Goal: Transaction & Acquisition: Purchase product/service

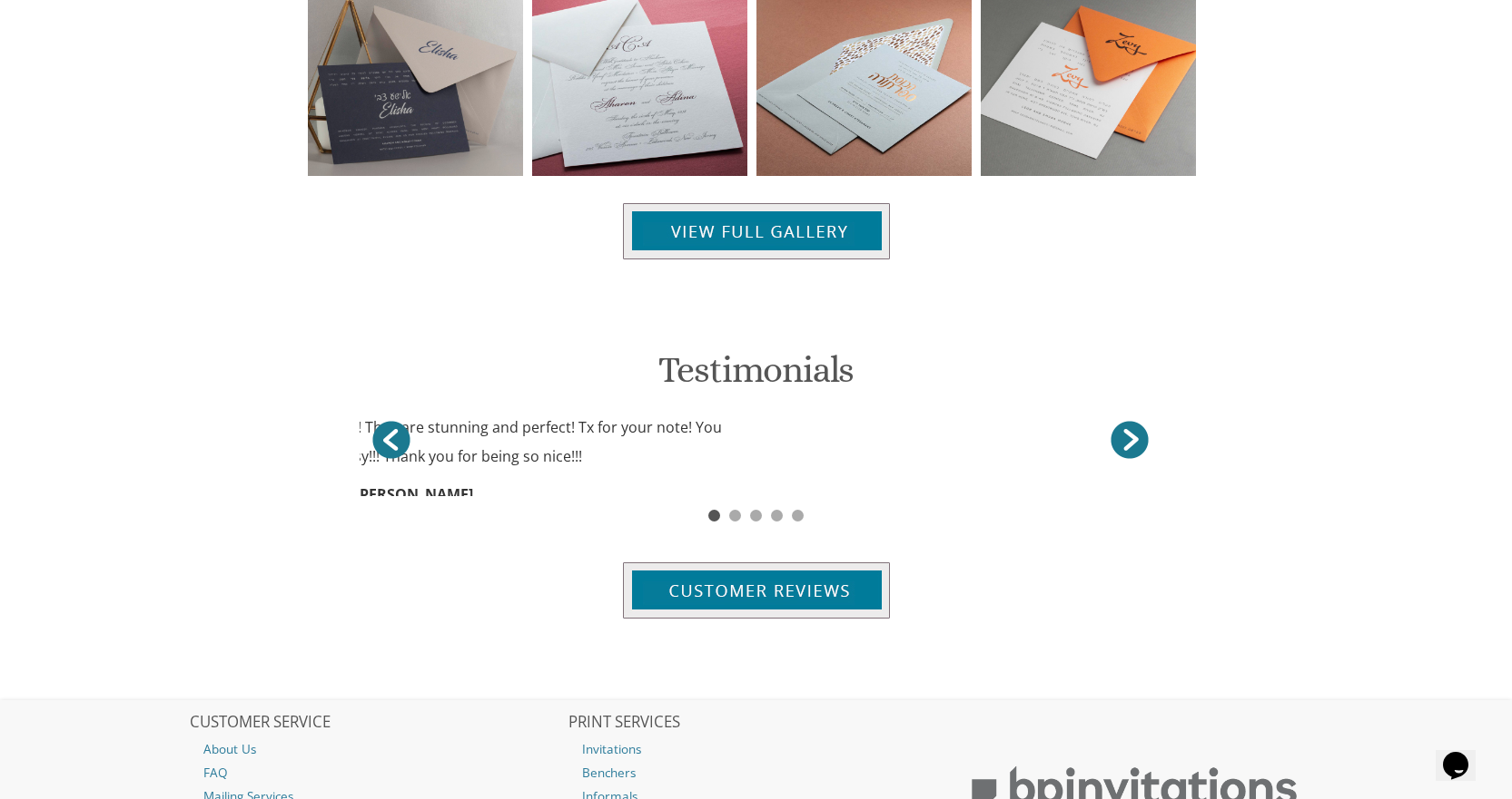
scroll to position [1991, 0]
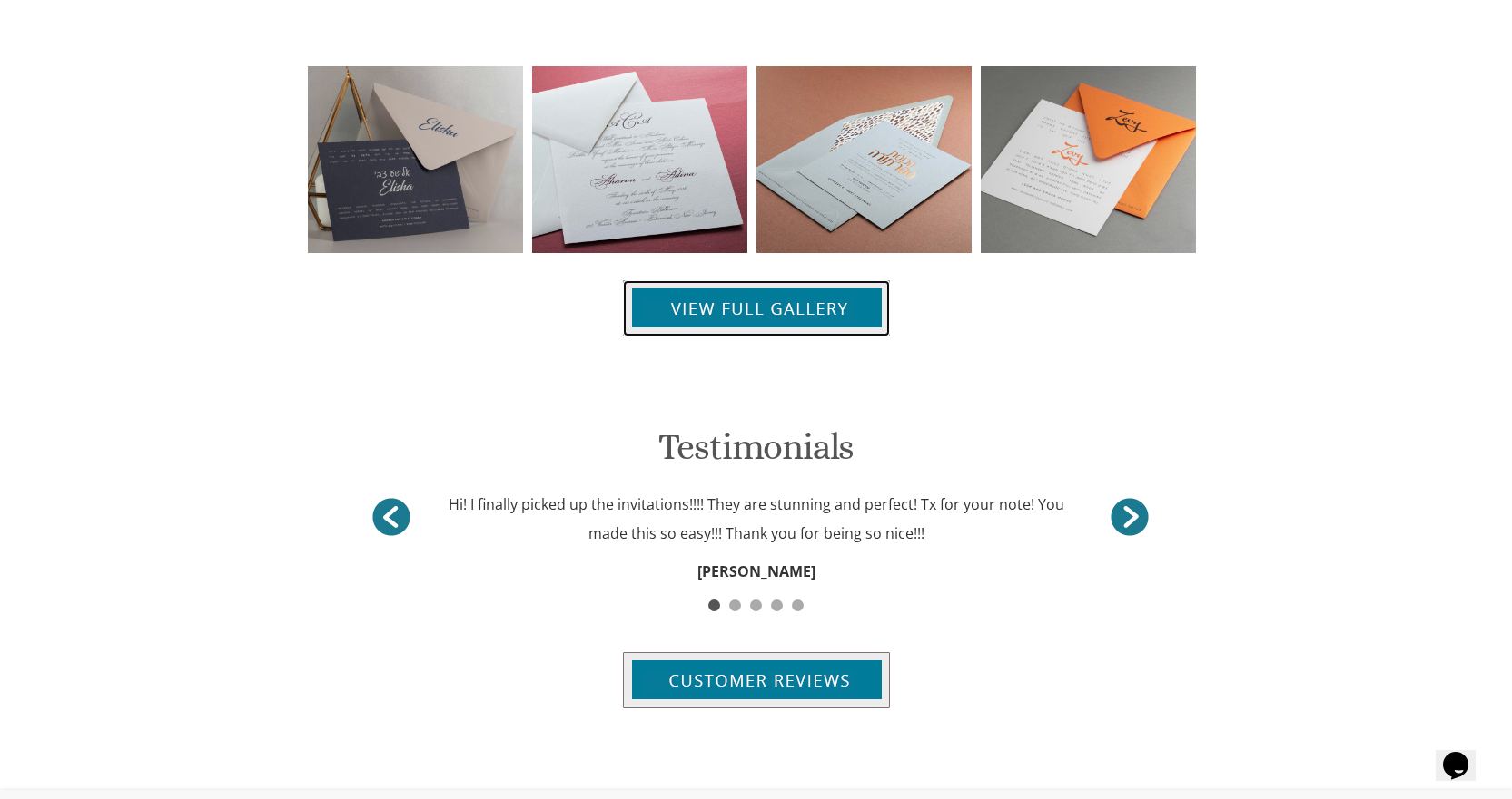
click at [821, 311] on img at bounding box center [756, 308] width 266 height 56
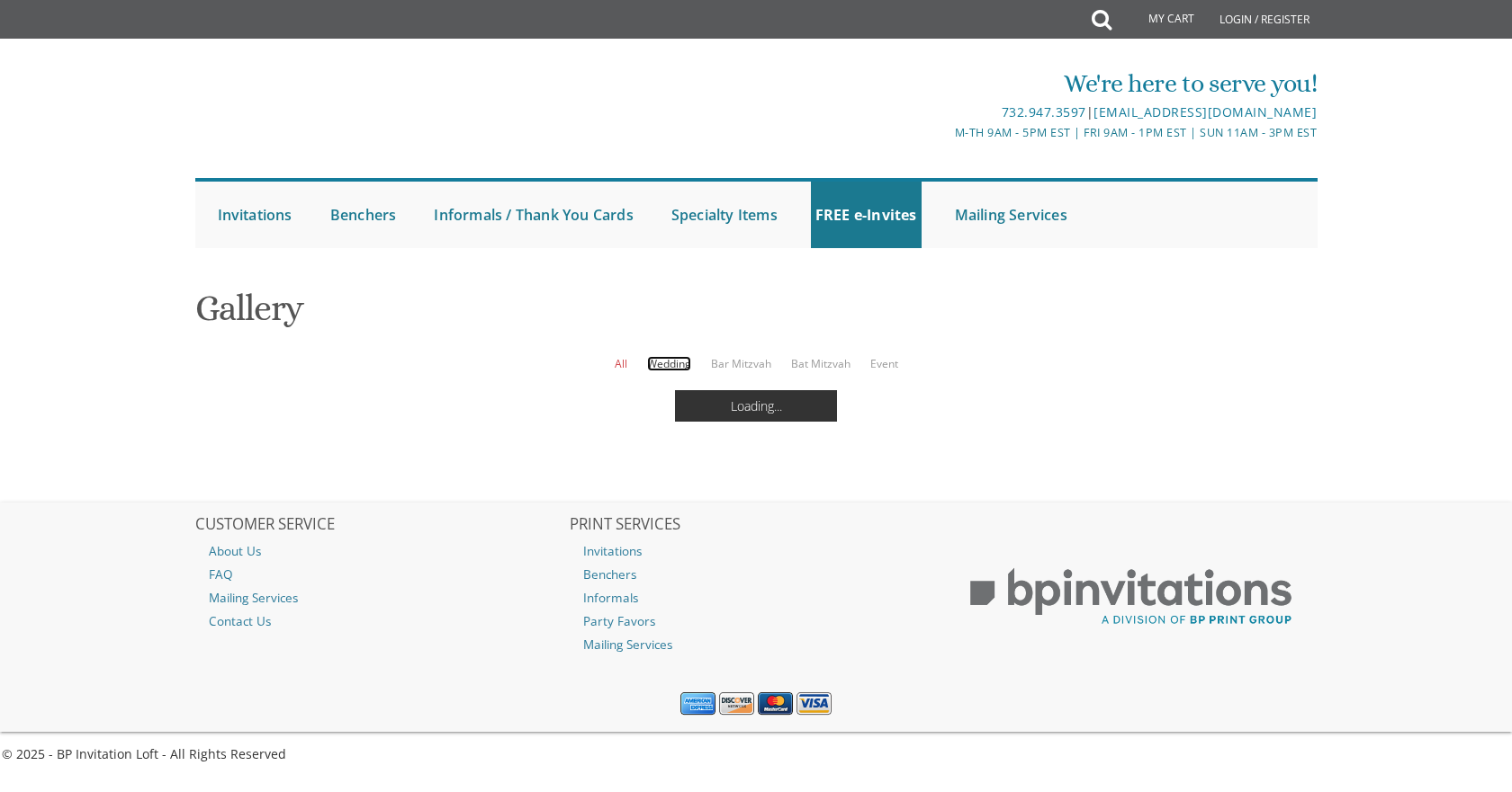
click at [674, 361] on link "Wedding" at bounding box center [668, 363] width 44 height 15
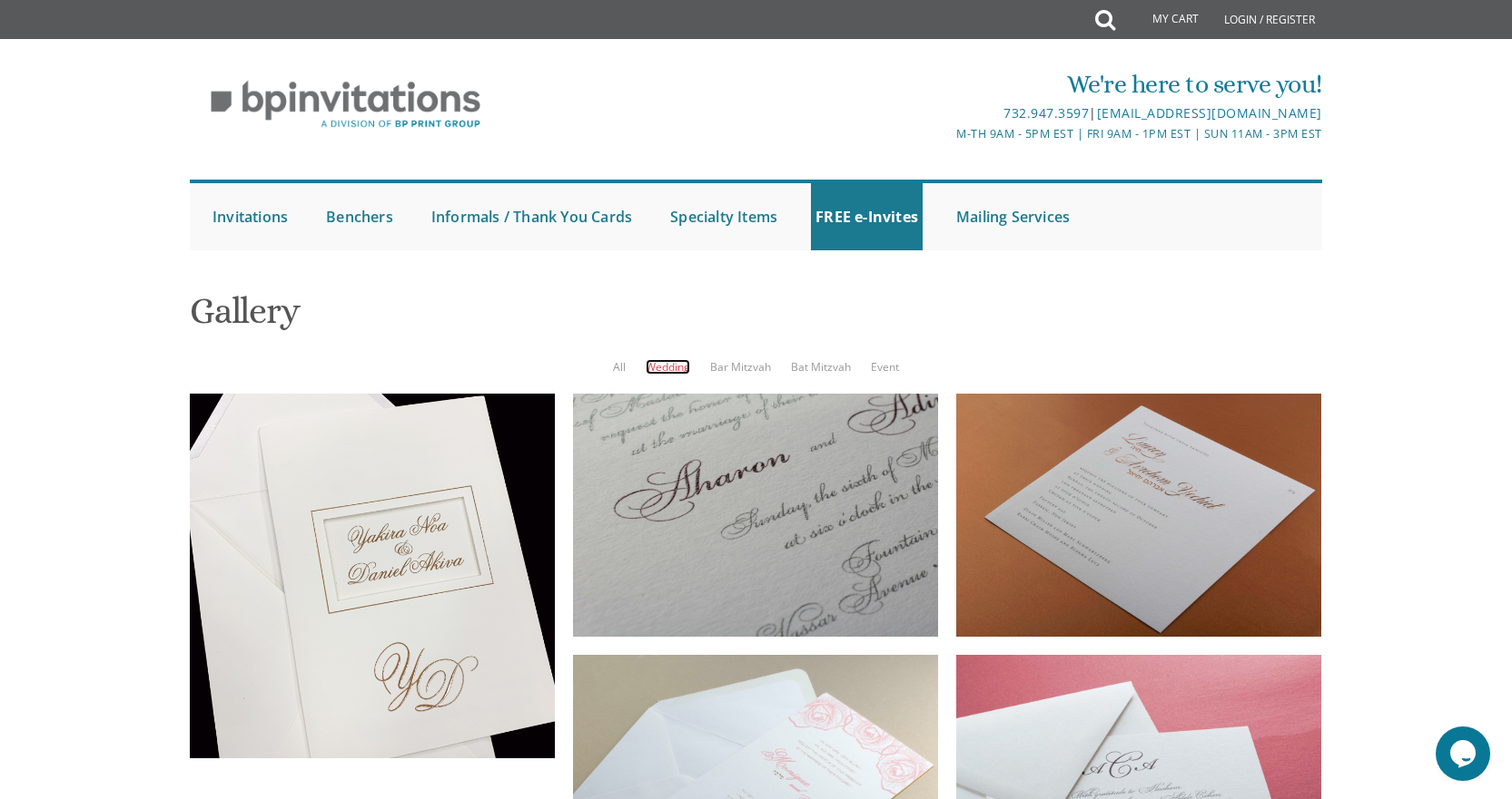
scroll to position [148, 0]
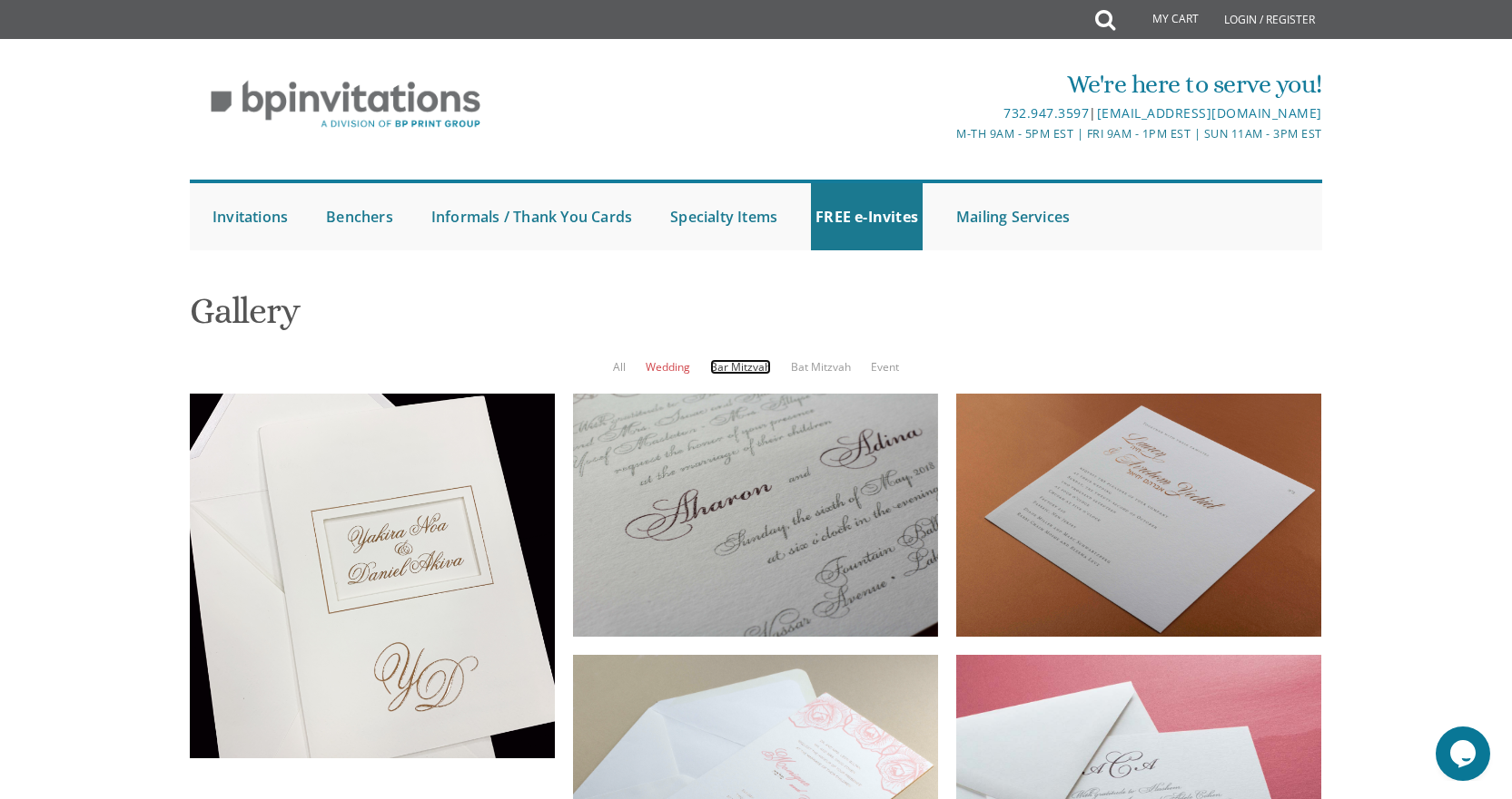
click at [739, 359] on link "Bar Mitzvah" at bounding box center [740, 367] width 61 height 15
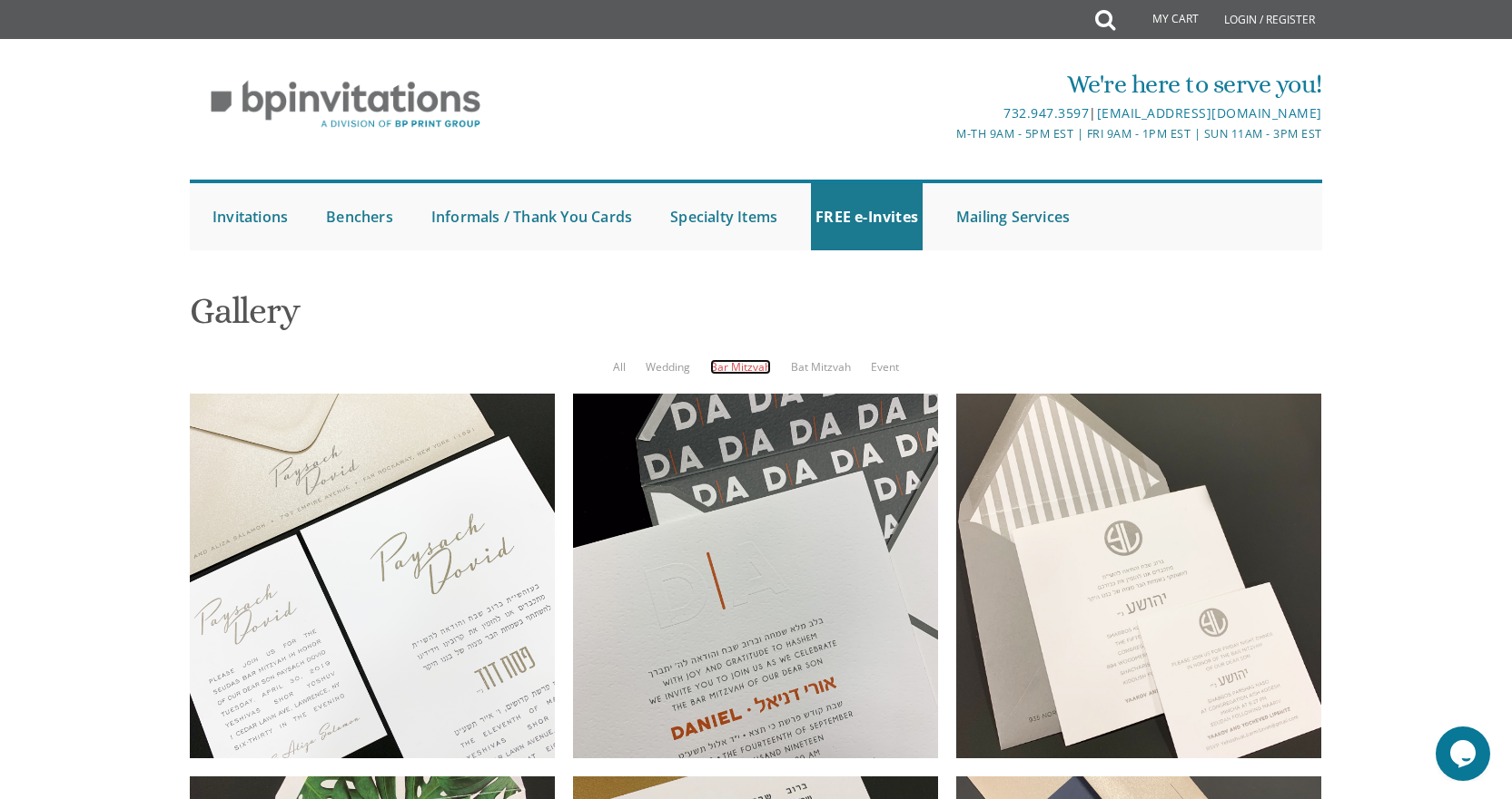
scroll to position [57, 0]
click at [652, 359] on link "Wedding" at bounding box center [668, 367] width 45 height 15
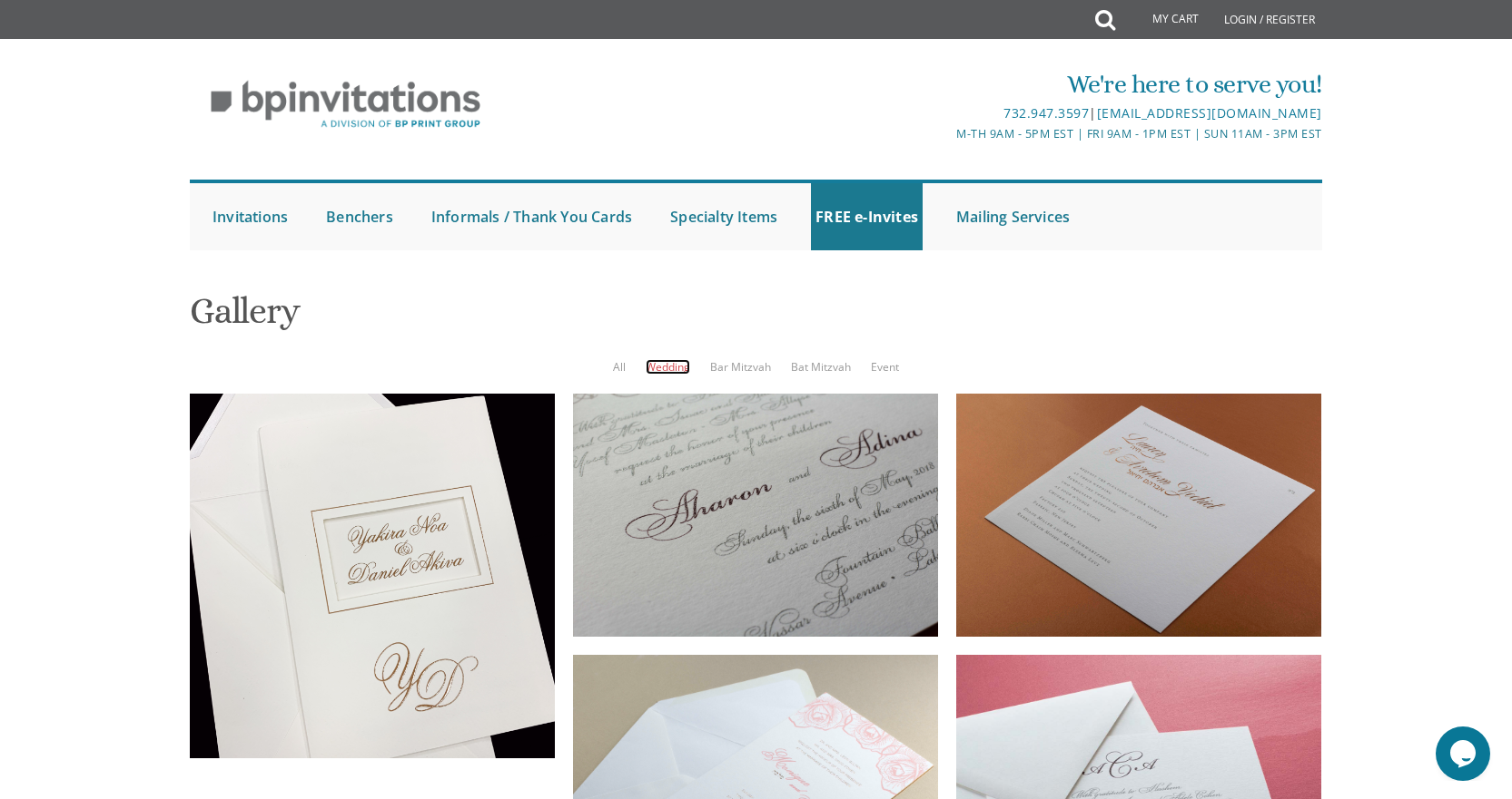
scroll to position [420, 0]
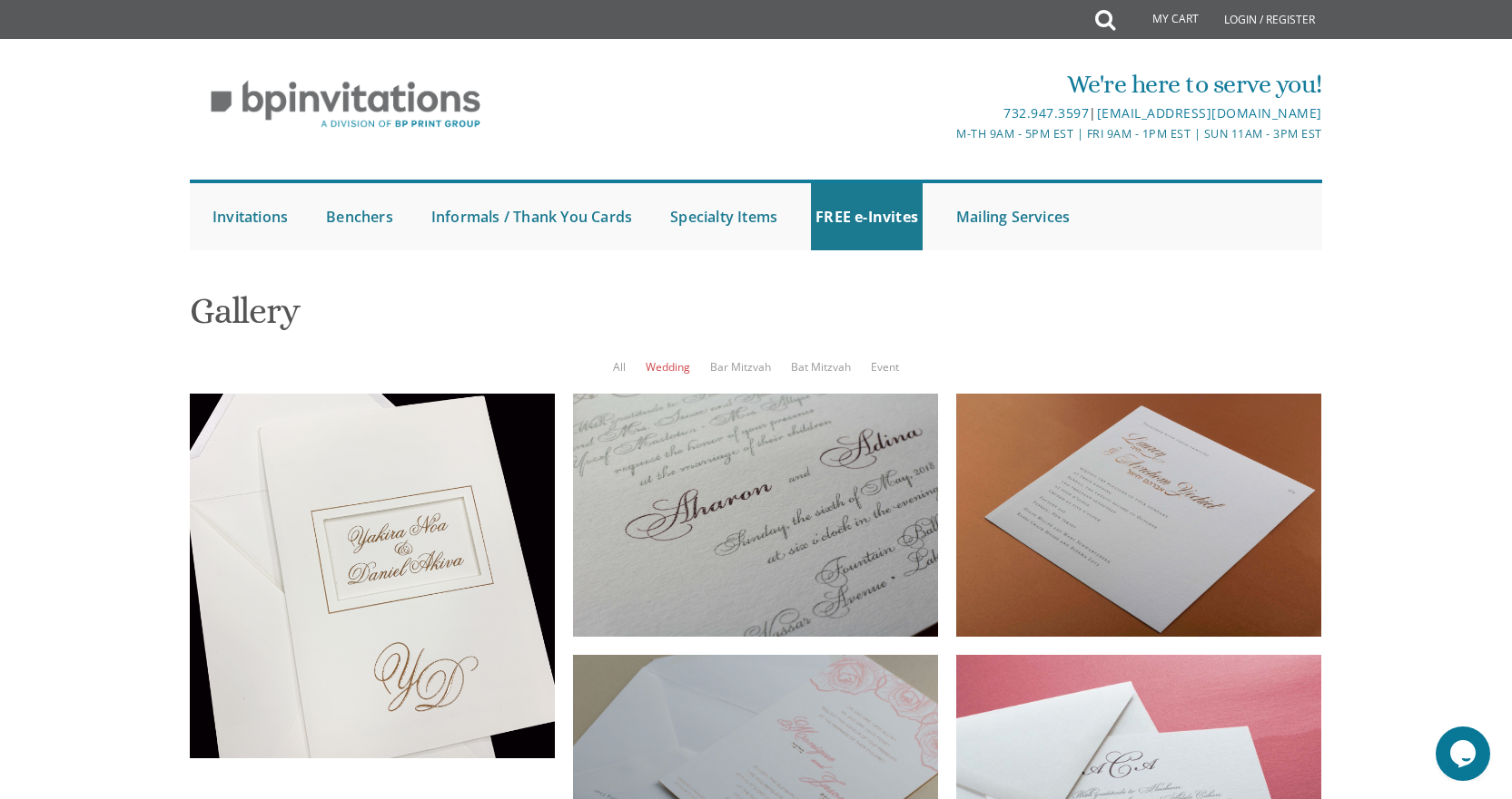
click at [718, 655] on div at bounding box center [756, 782] width 365 height 254
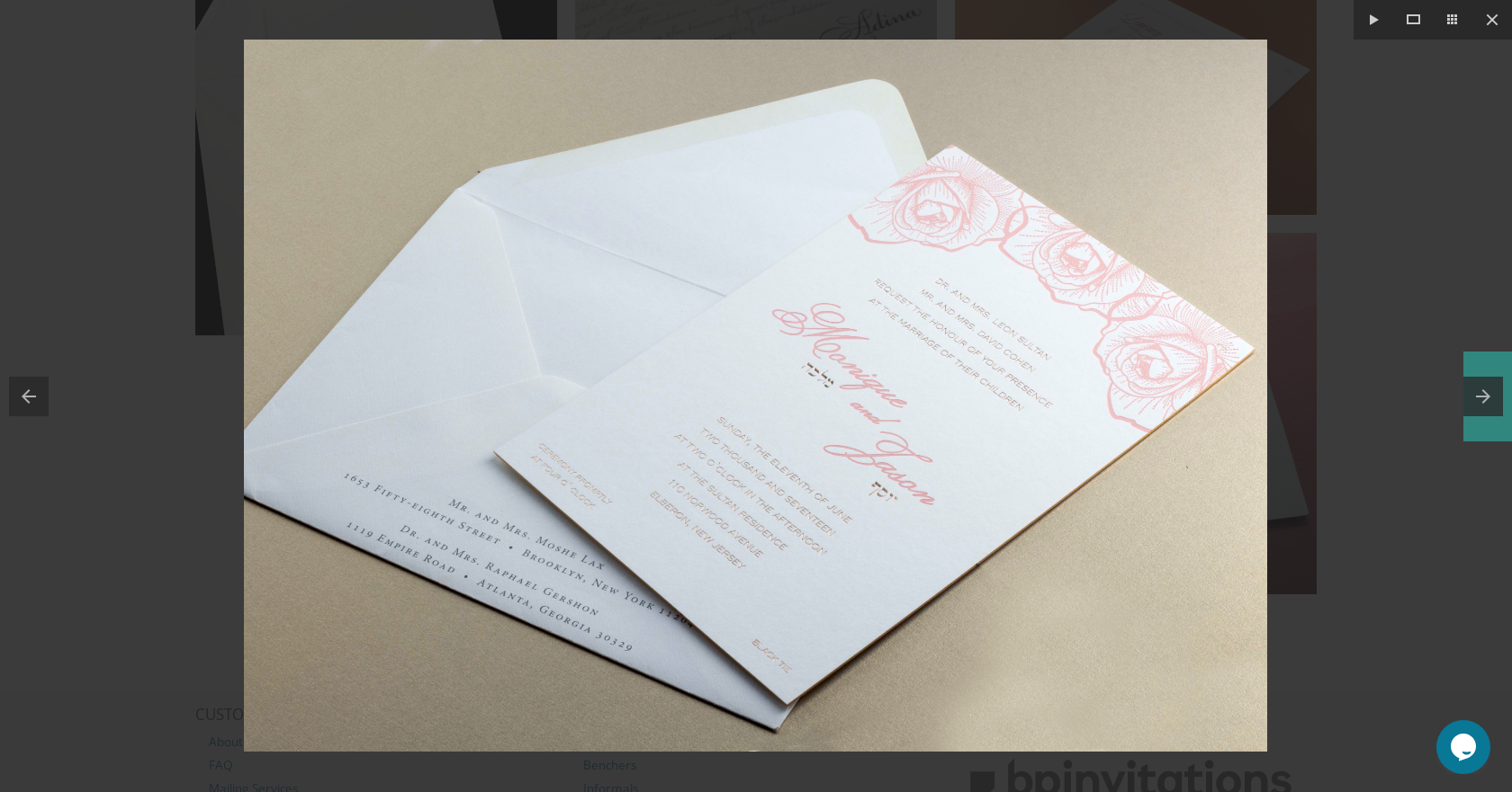
click at [1483, 399] on button at bounding box center [1487, 396] width 48 height 90
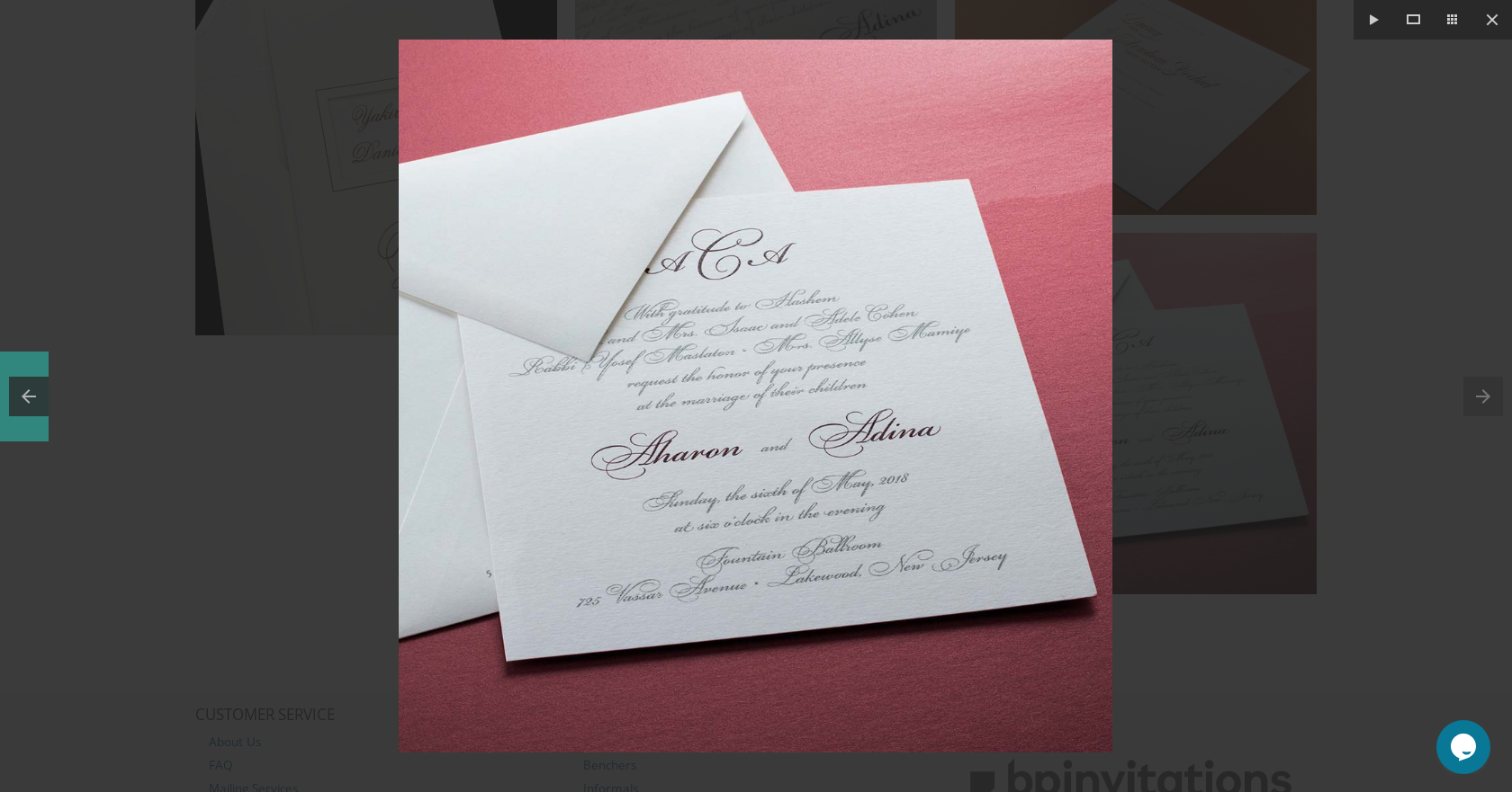
click at [24, 386] on button at bounding box center [24, 396] width 48 height 90
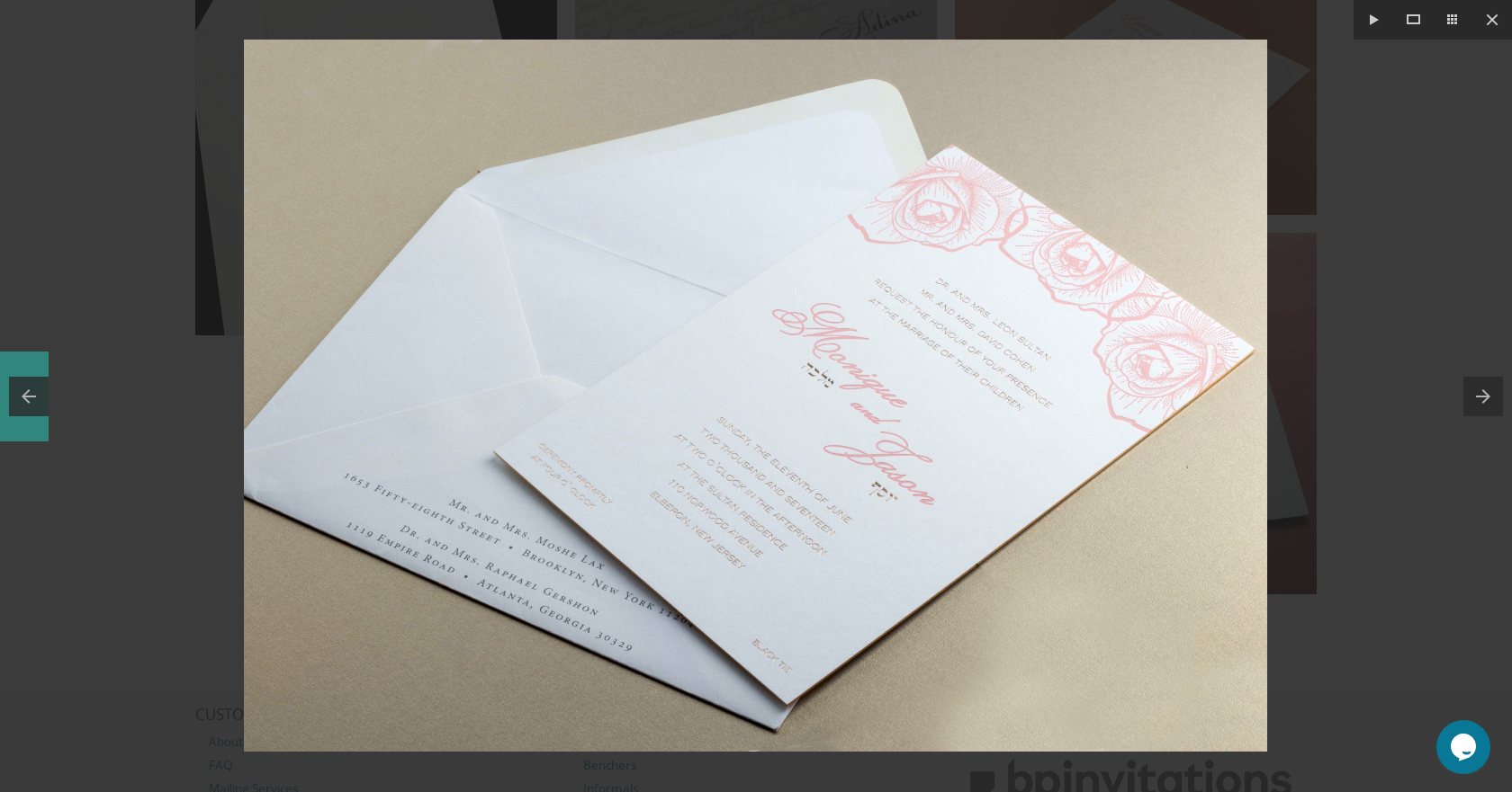
click at [24, 386] on button at bounding box center [24, 396] width 48 height 90
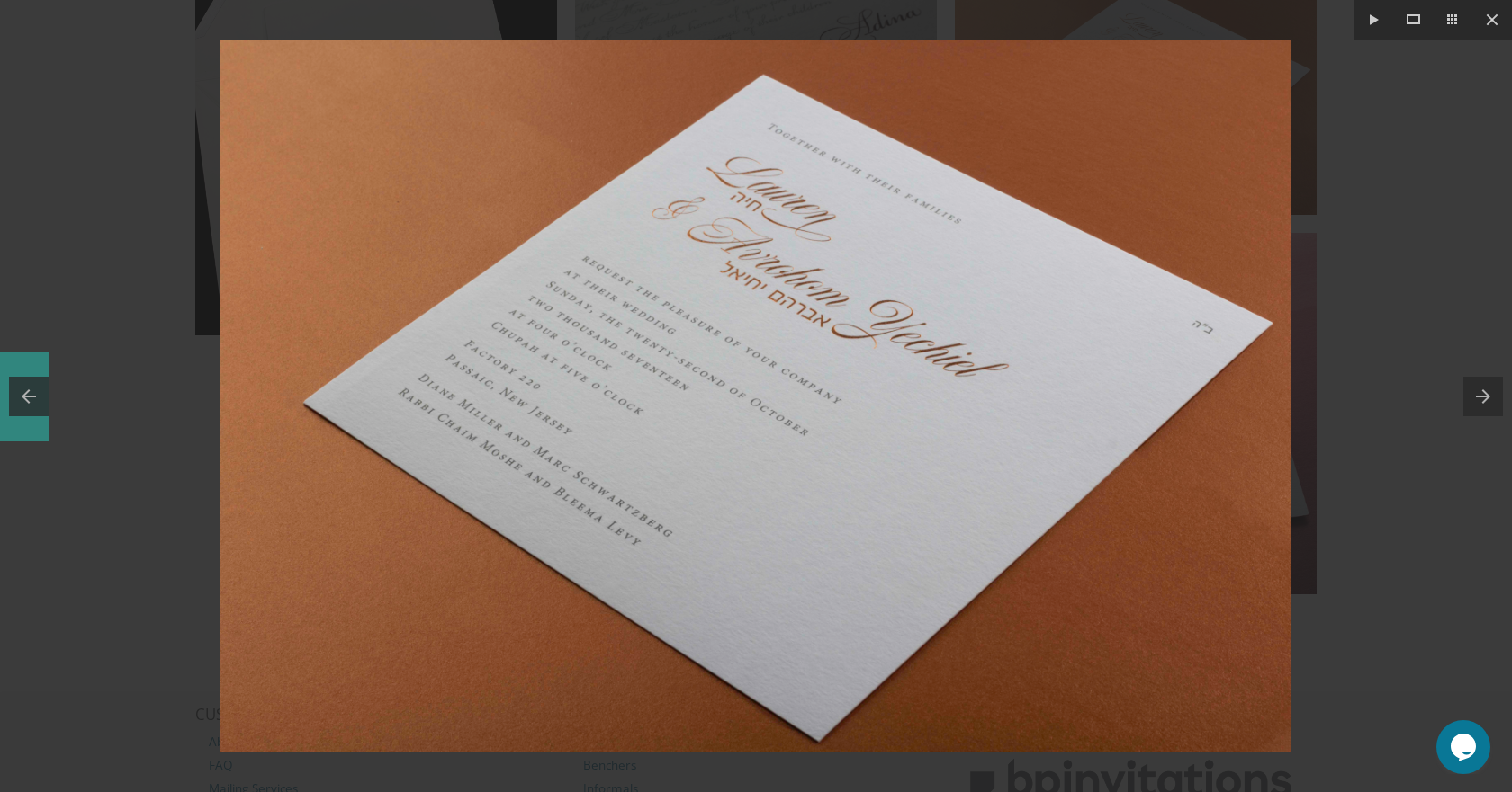
click at [24, 386] on button at bounding box center [24, 396] width 48 height 90
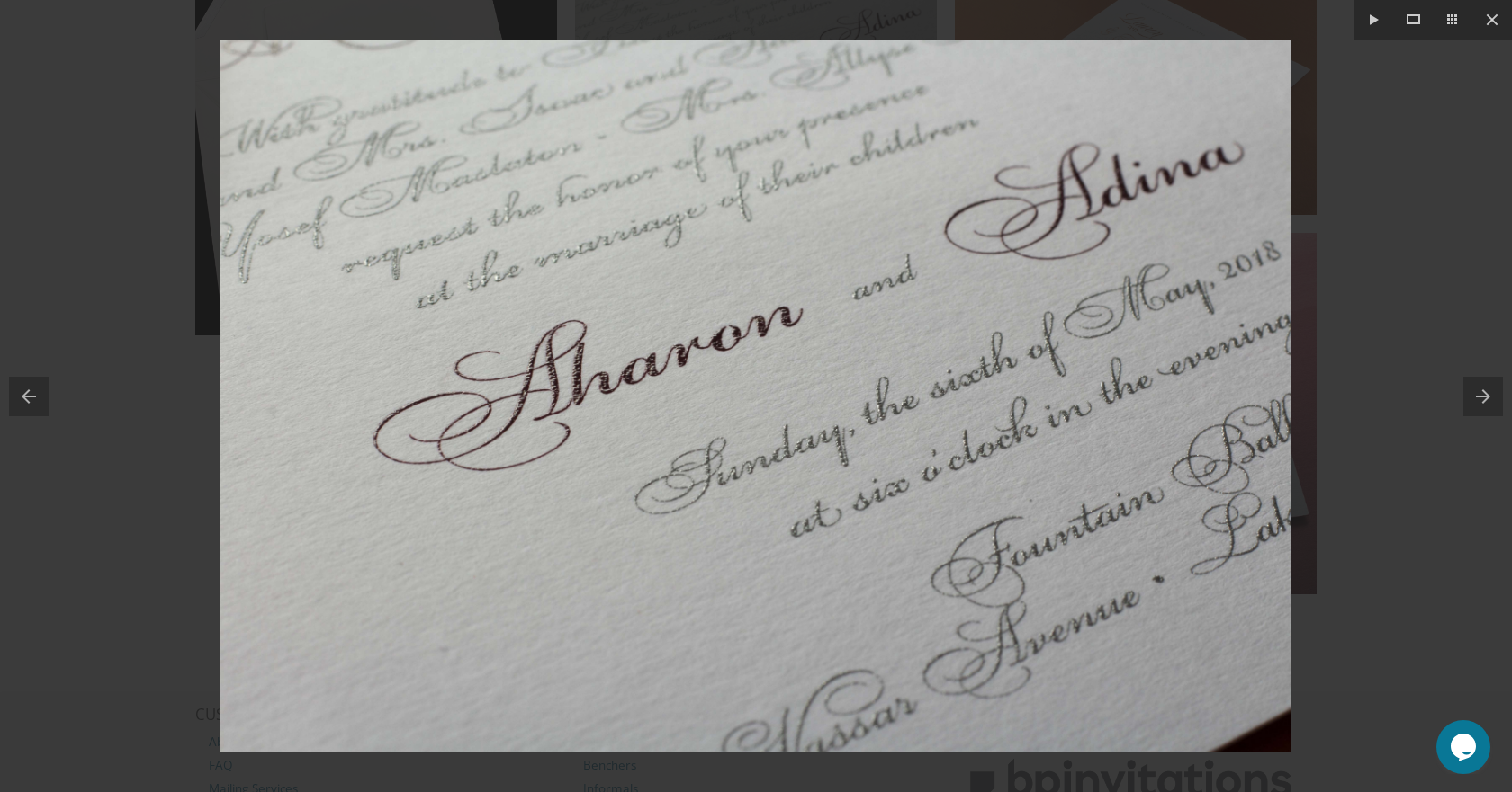
click at [76, 312] on div at bounding box center [756, 396] width 1512 height 792
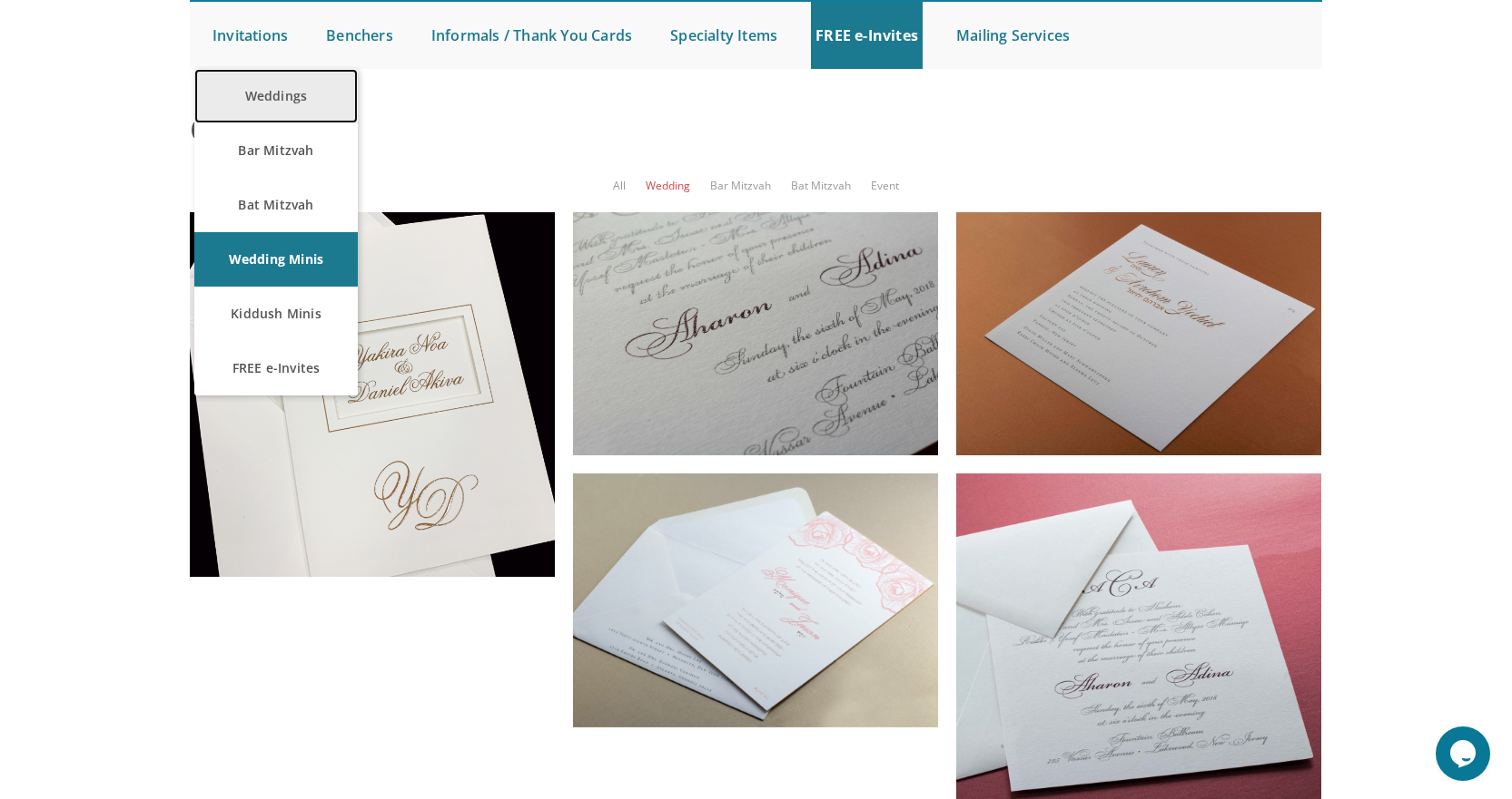
click at [281, 123] on link "Weddings" at bounding box center [275, 95] width 163 height 54
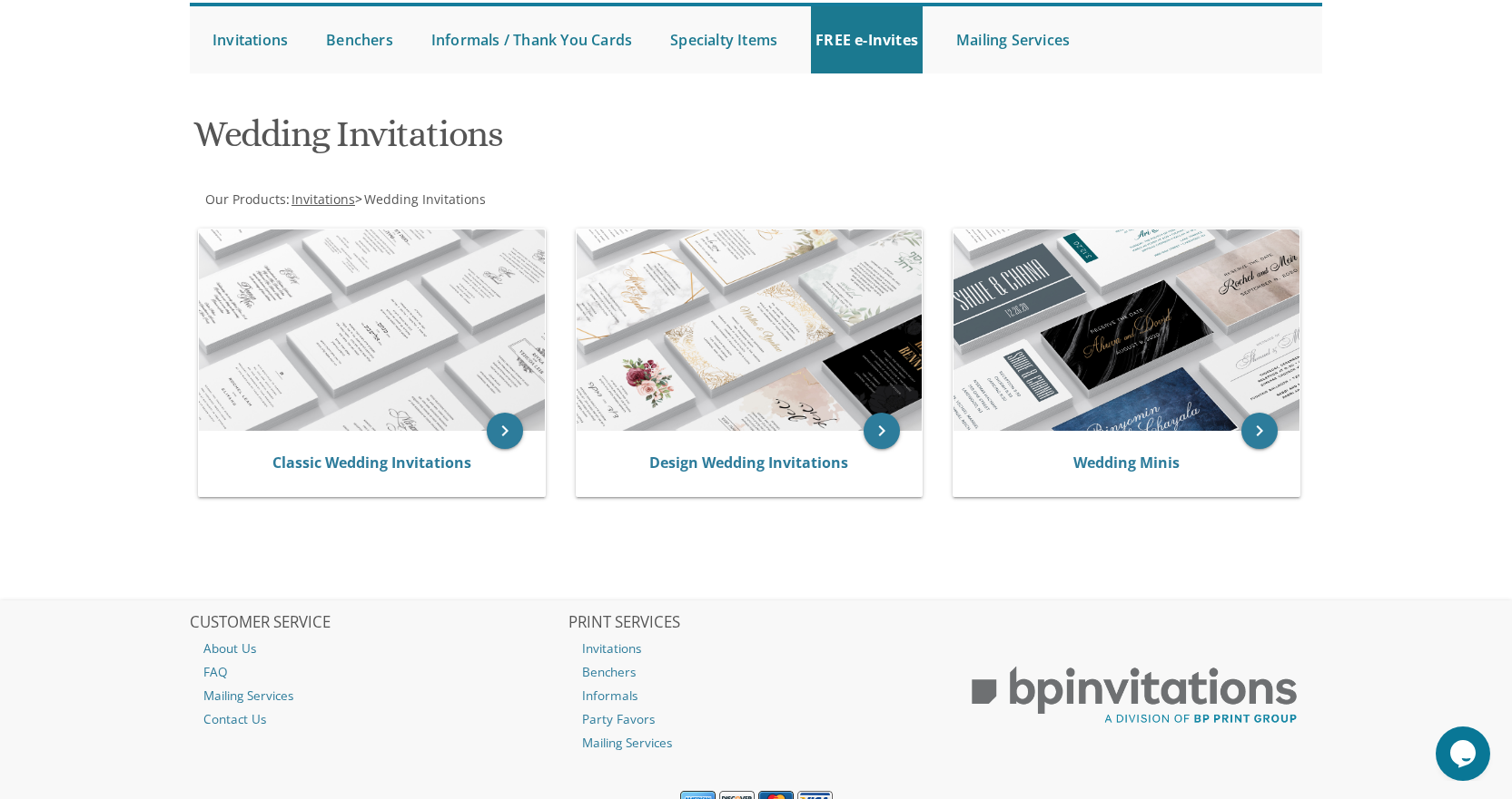
scroll to position [181, 0]
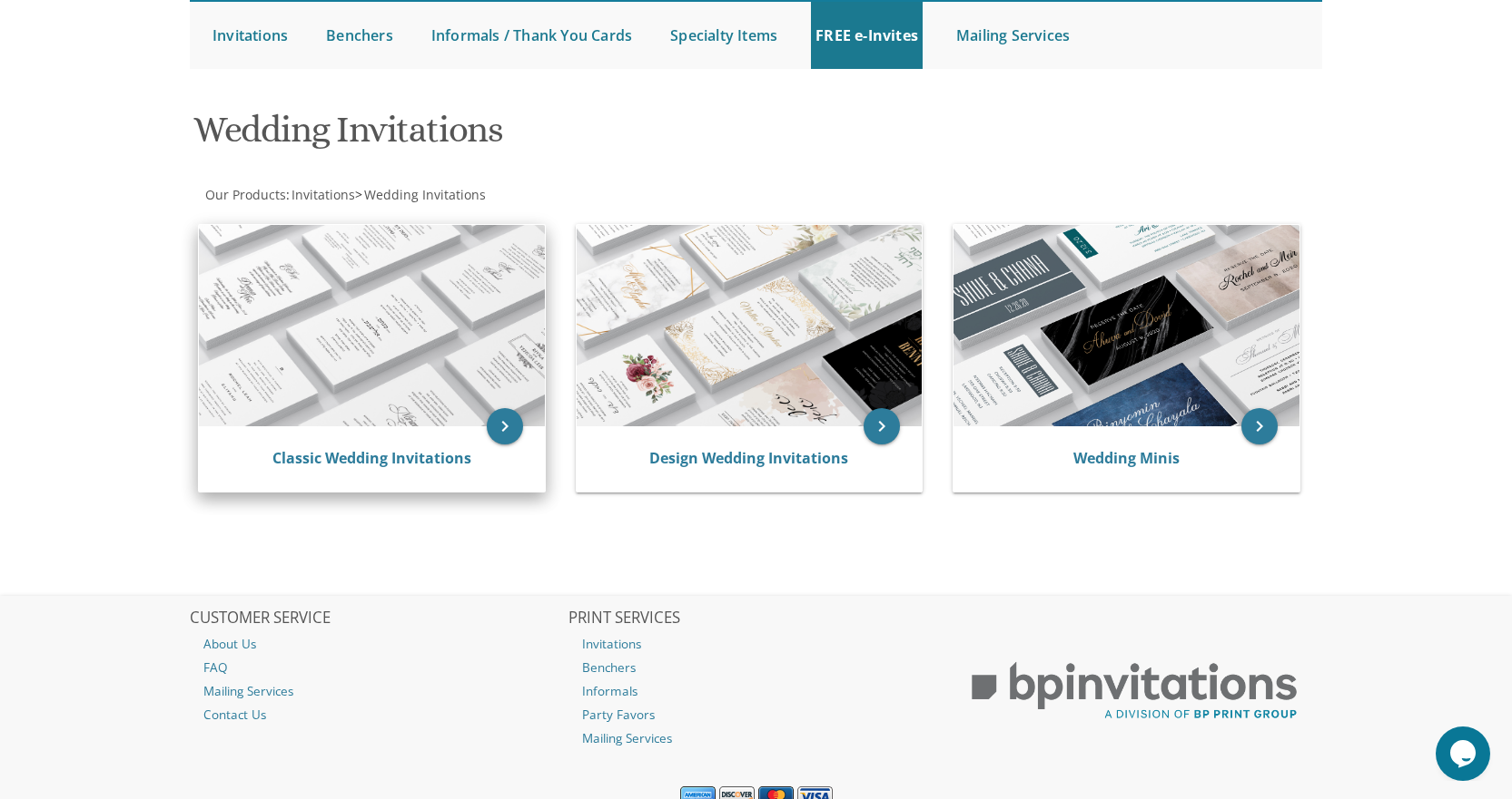
click at [482, 413] on img at bounding box center [372, 326] width 346 height 201
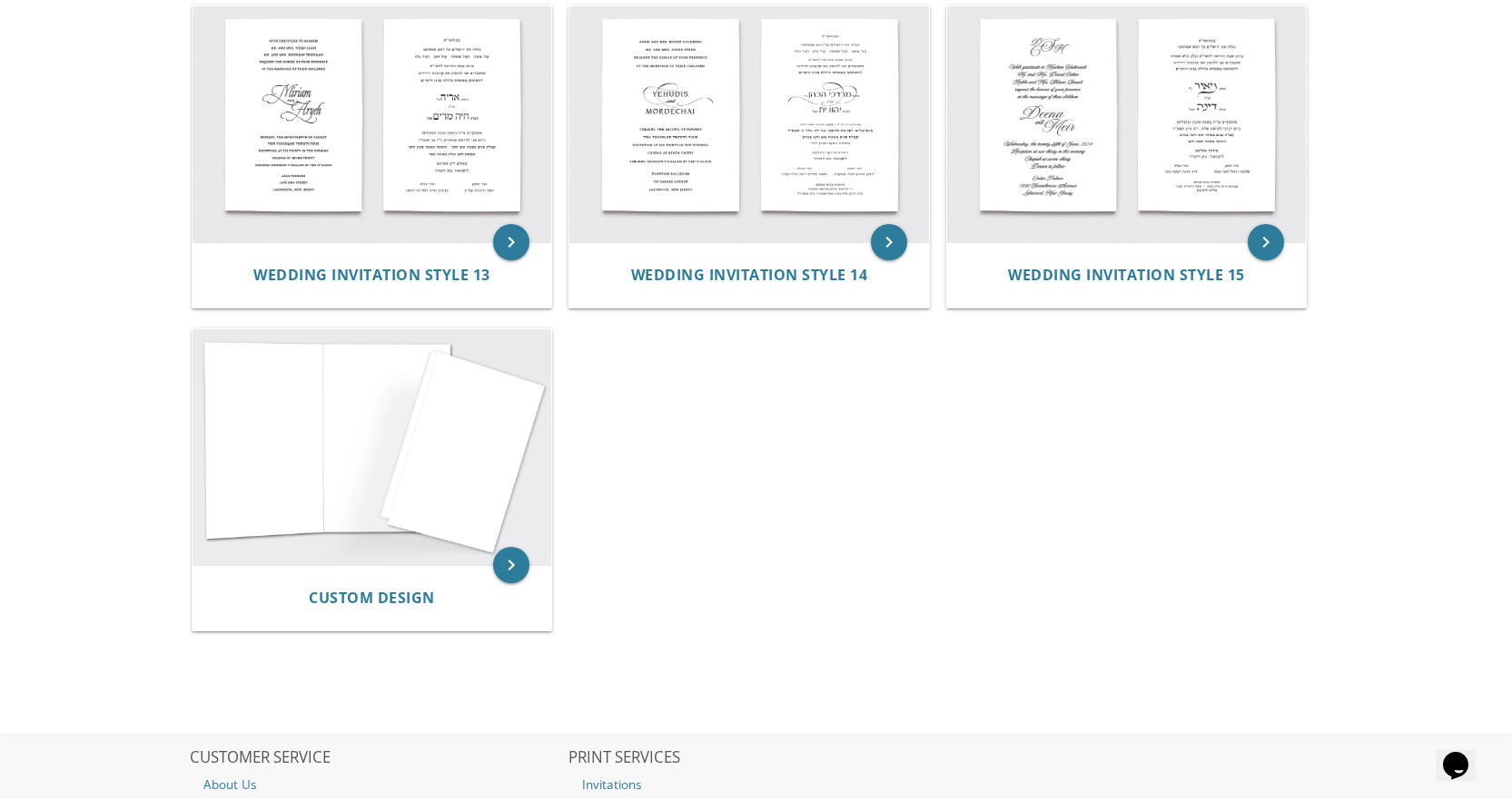
scroll to position [1724, 0]
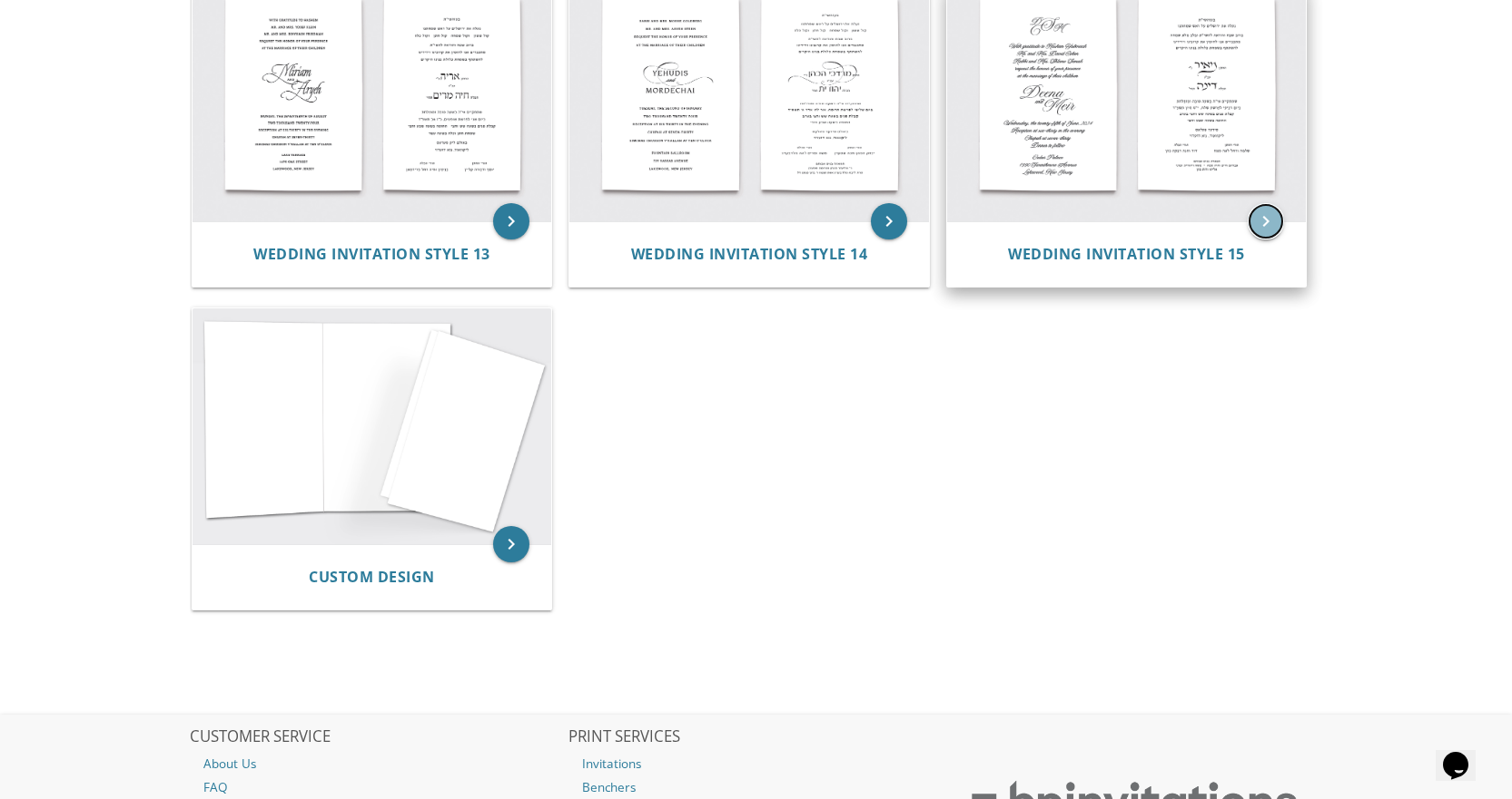
click at [1271, 228] on icon "keyboard_arrow_right" at bounding box center [1266, 221] width 36 height 36
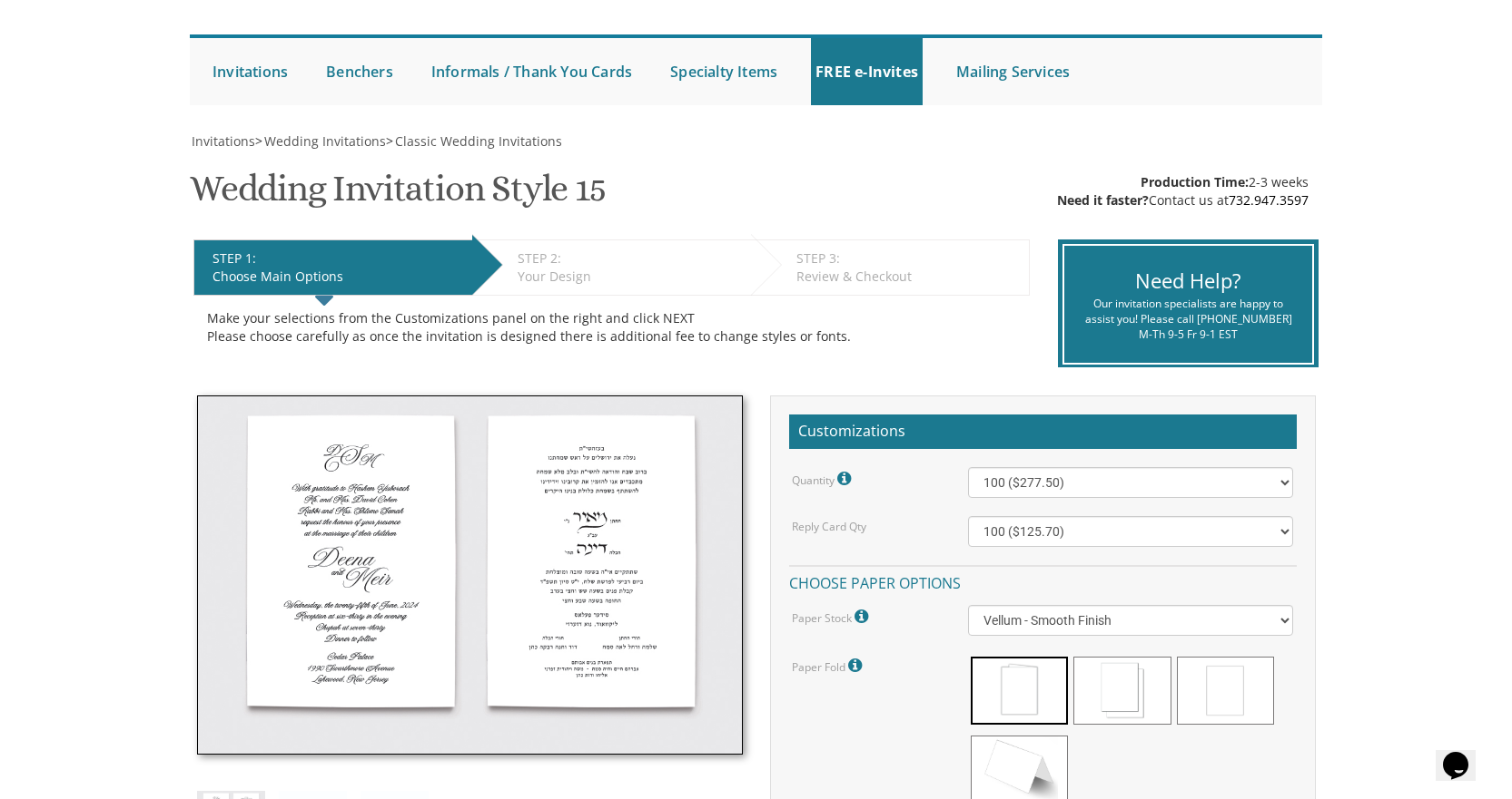
scroll to position [91, 0]
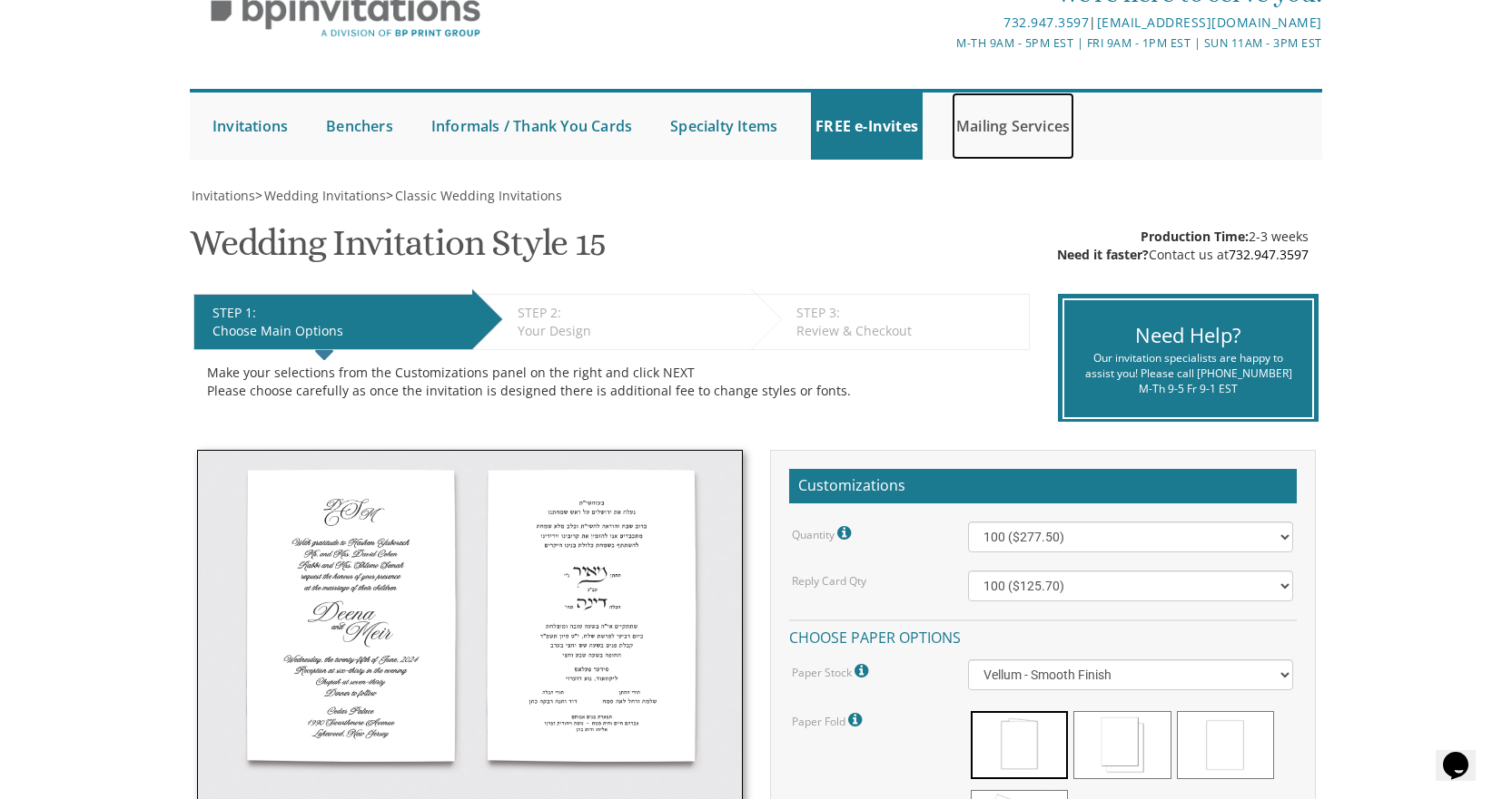
click at [1018, 117] on link "Mailing Services" at bounding box center [1012, 126] width 122 height 67
